Goal: Find specific page/section: Find specific page/section

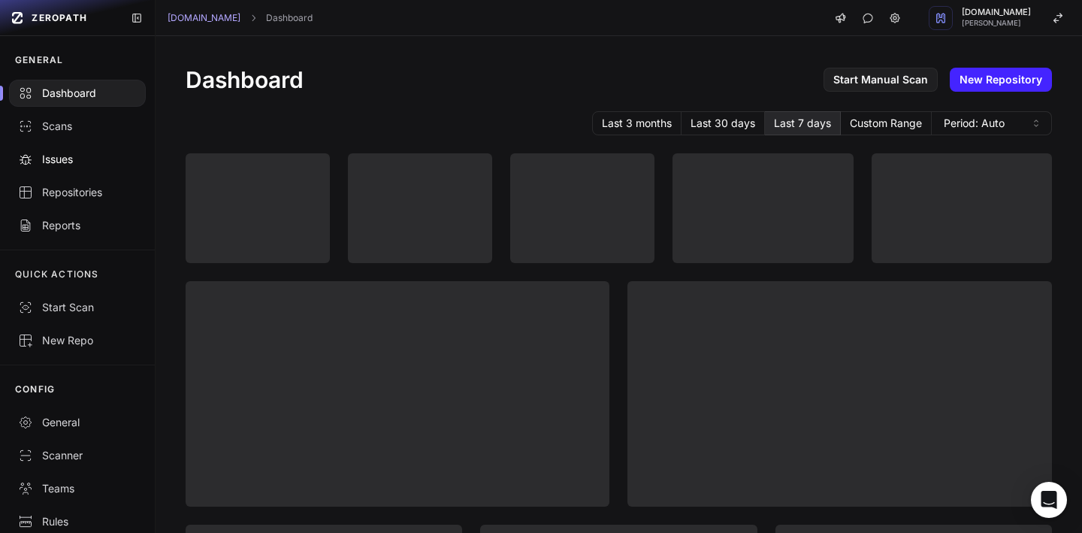
click at [64, 160] on div "Issues" at bounding box center [77, 159] width 119 height 15
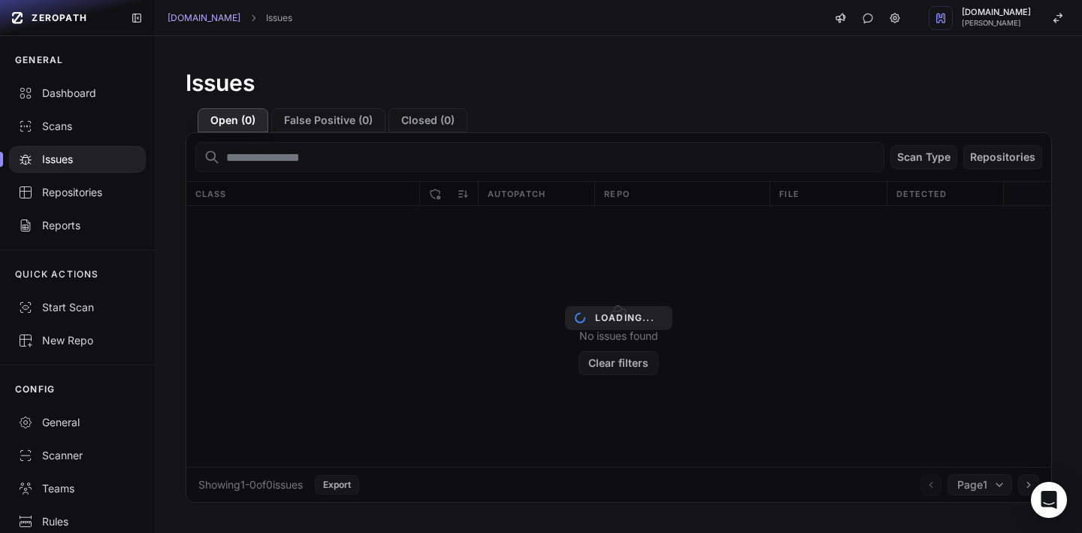
click at [574, 94] on div "Issues" at bounding box center [619, 81] width 867 height 30
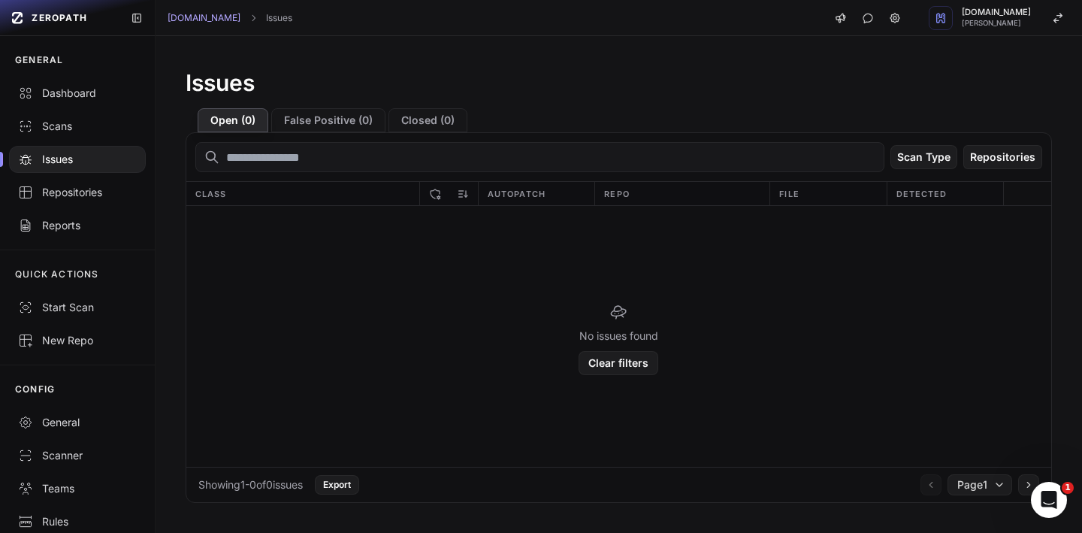
click at [59, 156] on div "Issues" at bounding box center [77, 159] width 119 height 15
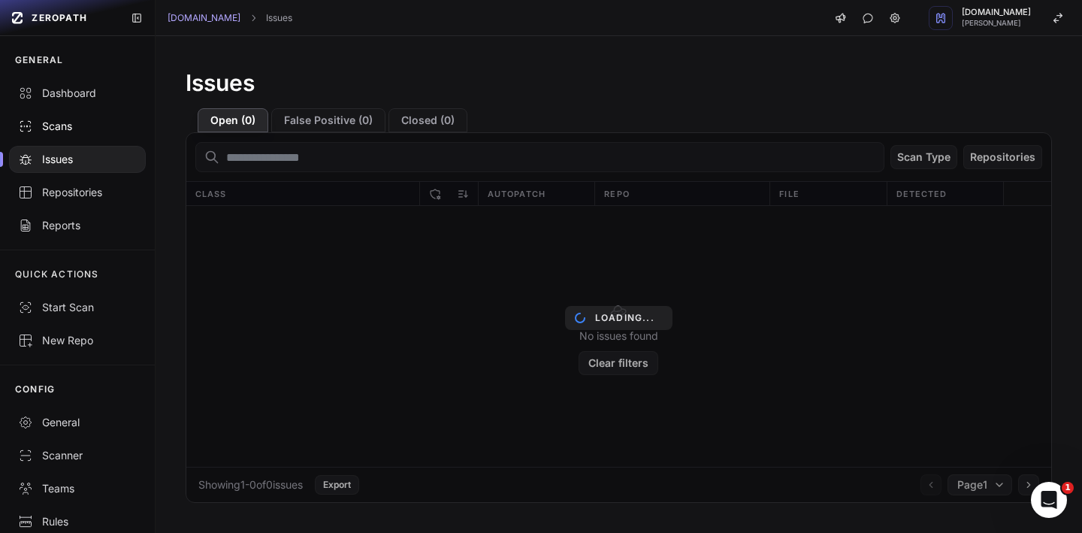
click at [51, 123] on div "Scans" at bounding box center [77, 126] width 119 height 15
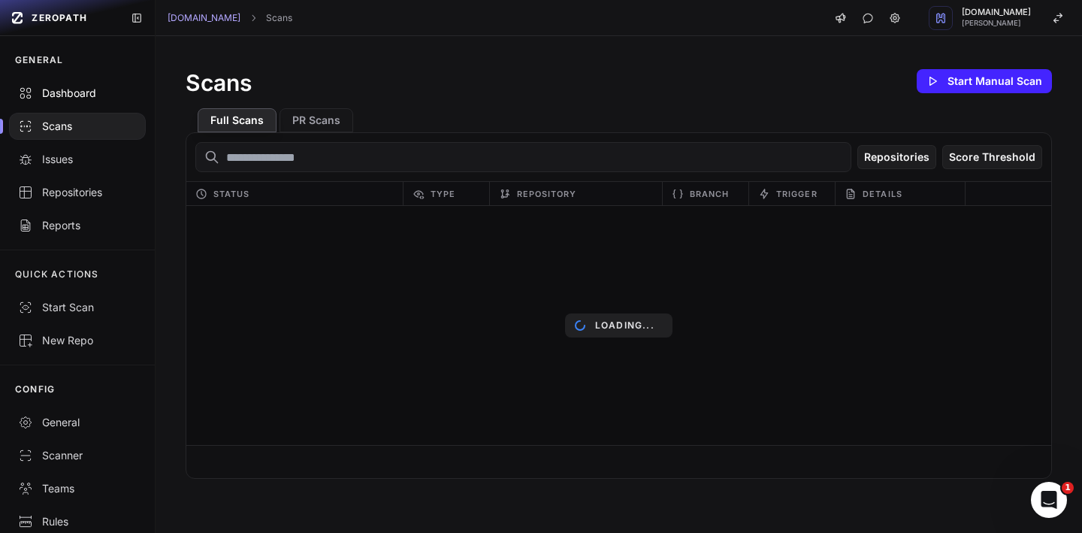
click at [74, 92] on div "Dashboard" at bounding box center [77, 93] width 119 height 15
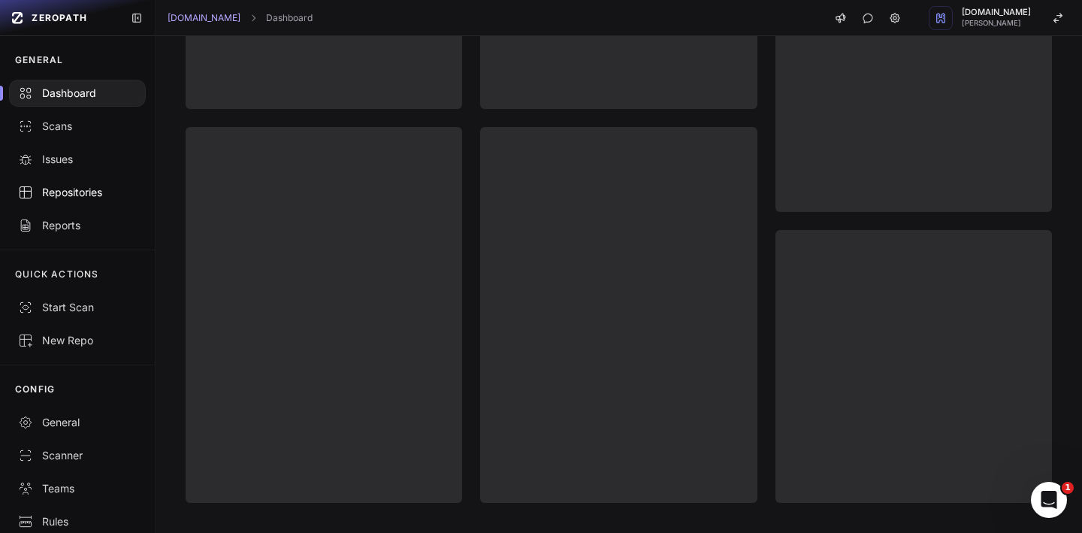
click at [83, 191] on div "Repositories" at bounding box center [77, 192] width 119 height 15
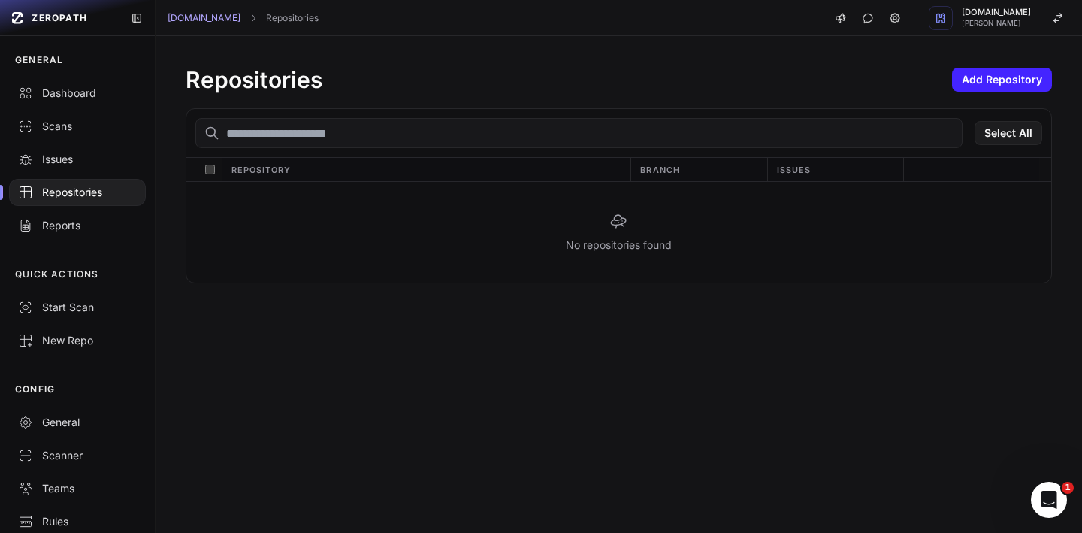
click at [473, 144] on input "text" at bounding box center [578, 133] width 767 height 30
type input "*"
